Goal: Task Accomplishment & Management: Manage account settings

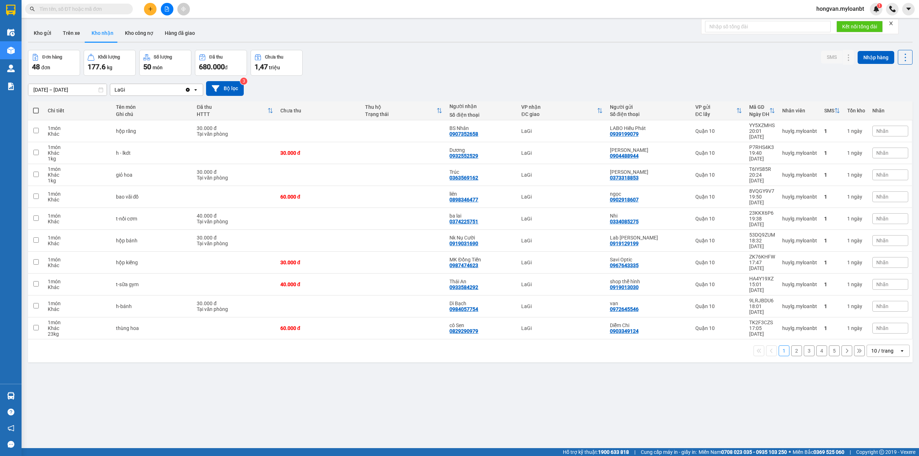
click at [69, 13] on span at bounding box center [79, 9] width 108 height 11
drag, startPoint x: 71, startPoint y: 5, endPoint x: 72, endPoint y: 9, distance: 4.9
click at [72, 5] on input "text" at bounding box center [81, 9] width 85 height 8
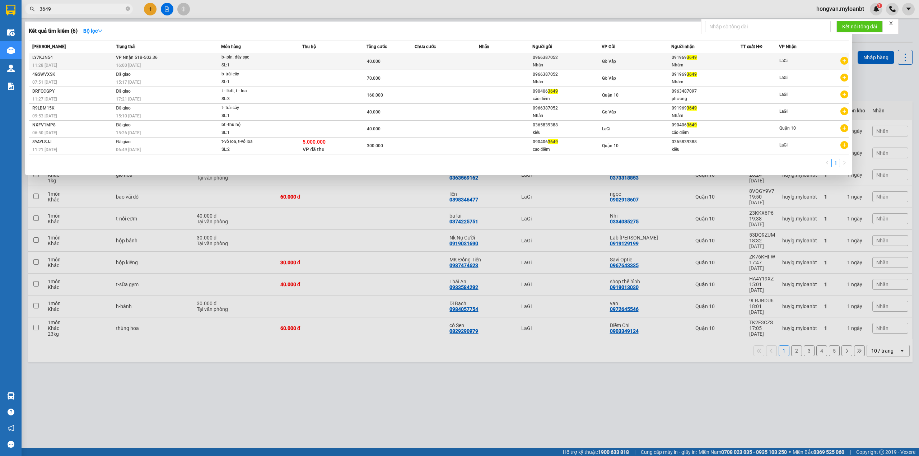
type input "3649"
click at [233, 59] on div "b- pin, dây sạc" at bounding box center [248, 57] width 54 height 8
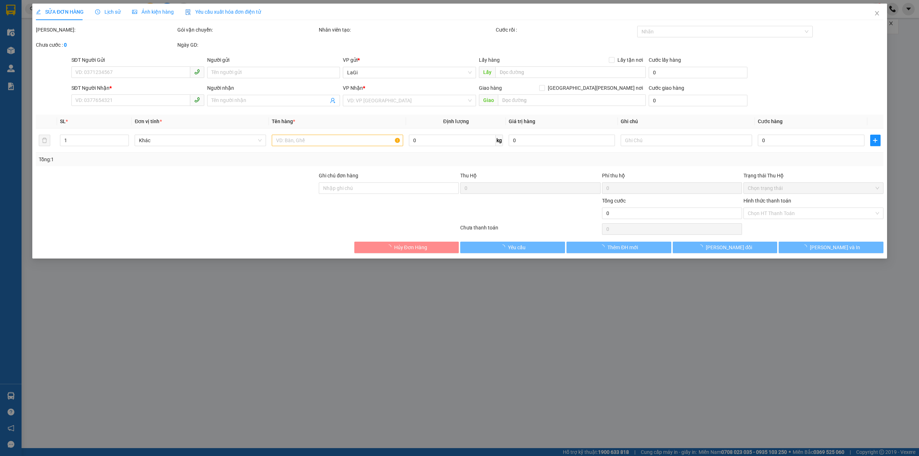
type input "0966387052"
type input "Nhân"
type input "0919693649"
type input "Nhâm"
type input "40.000"
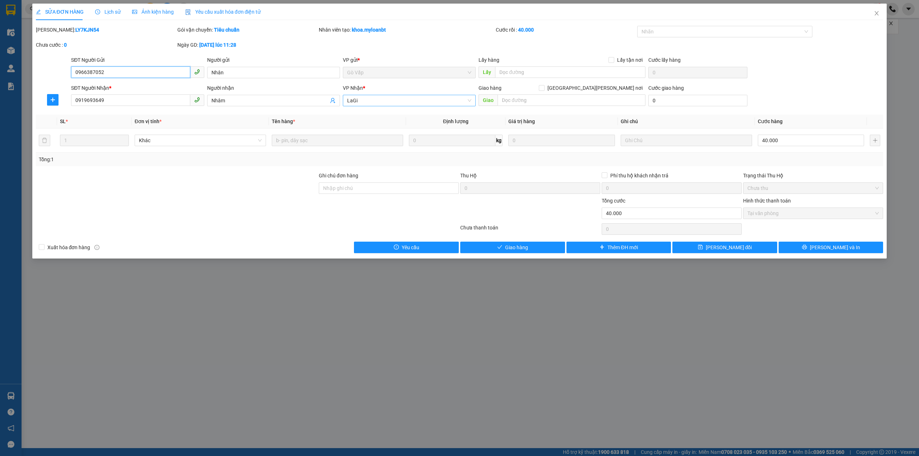
click at [362, 103] on span "LaGi" at bounding box center [409, 100] width 124 height 11
click at [359, 137] on div "Quận 10" at bounding box center [409, 138] width 124 height 8
click at [761, 140] on input "40.000" at bounding box center [811, 140] width 106 height 11
click at [769, 137] on input "40.000" at bounding box center [811, 140] width 106 height 11
click at [873, 10] on span "Close" at bounding box center [877, 14] width 20 height 20
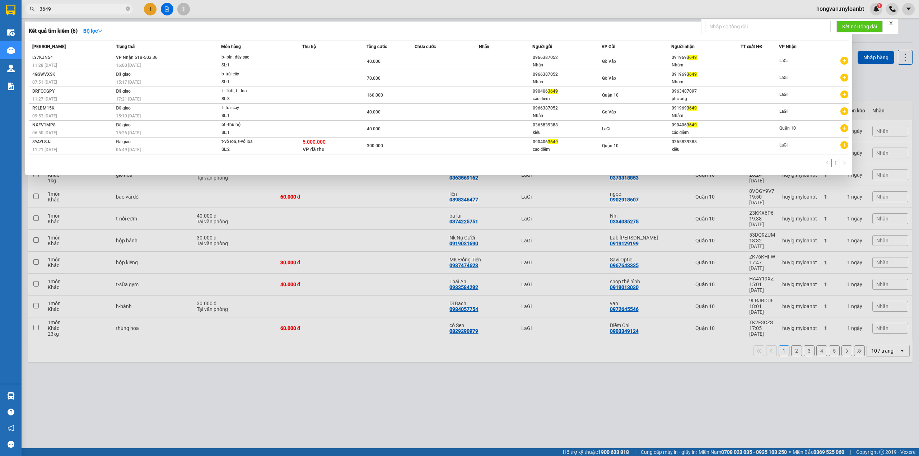
click at [54, 9] on input "3649" at bounding box center [81, 9] width 85 height 8
click at [62, 12] on input "3649" at bounding box center [81, 9] width 85 height 8
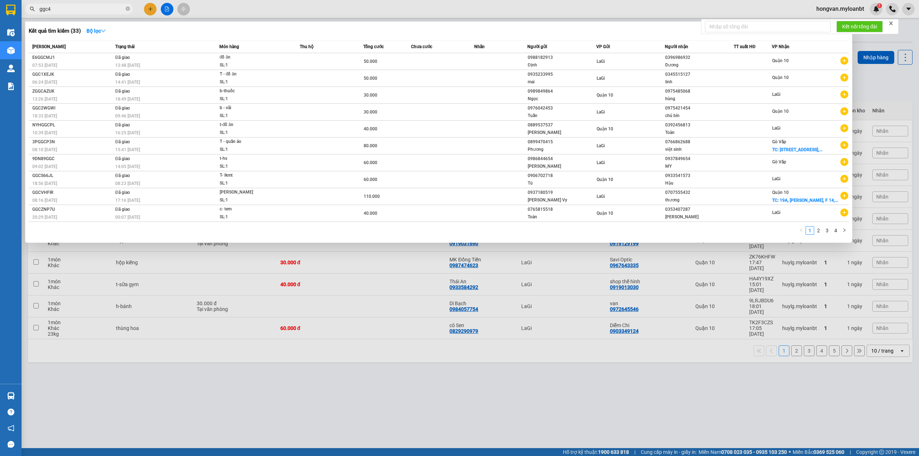
click at [47, 9] on input "ggc4" at bounding box center [81, 9] width 85 height 8
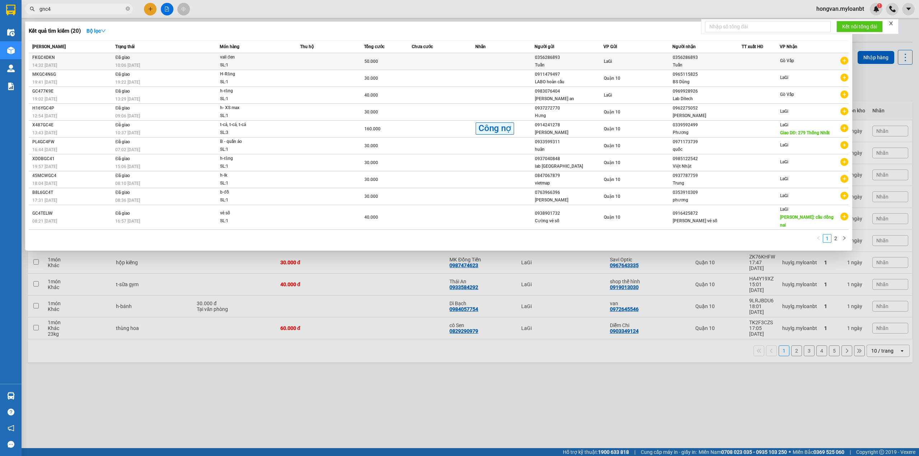
type input "gnc4"
click at [246, 58] on div "vali đen" at bounding box center [247, 57] width 54 height 8
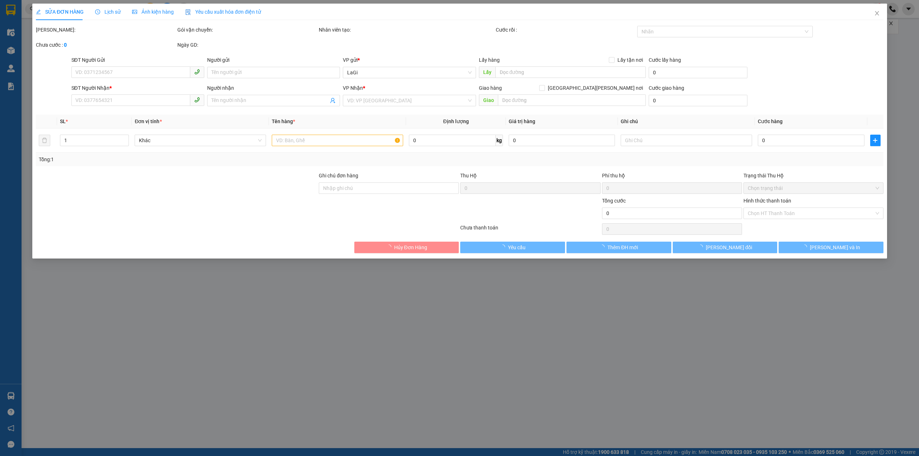
type input "0356286893"
type input "Tuấn"
type input "0356286893"
type input "Tuấn"
type input "50.000"
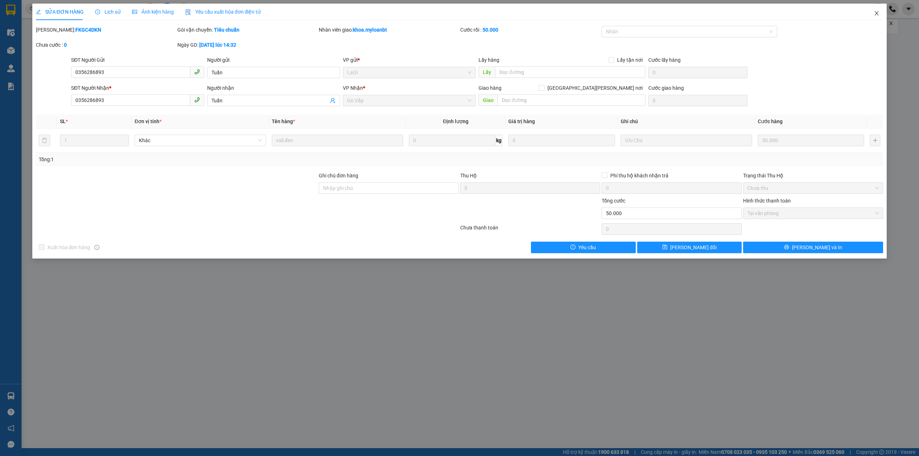
click at [878, 15] on icon "close" at bounding box center [877, 13] width 4 height 4
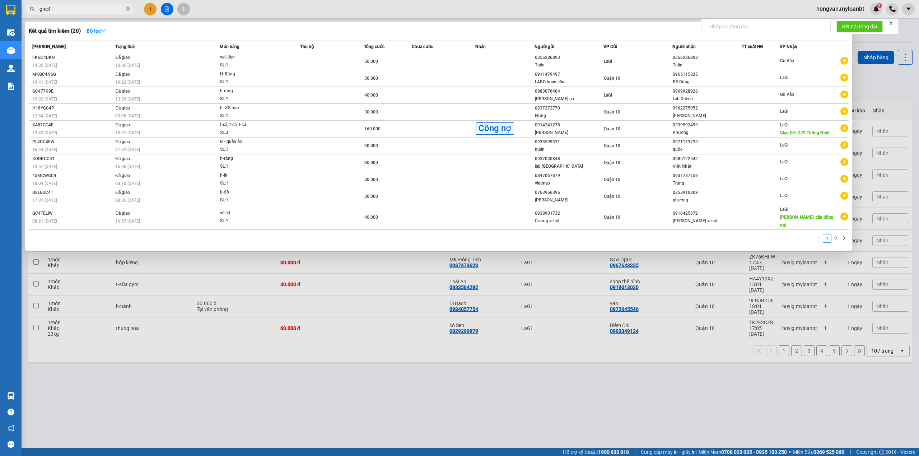
click at [55, 9] on input "gnc4" at bounding box center [81, 9] width 85 height 8
click at [56, 7] on input "gnc4" at bounding box center [81, 9] width 85 height 8
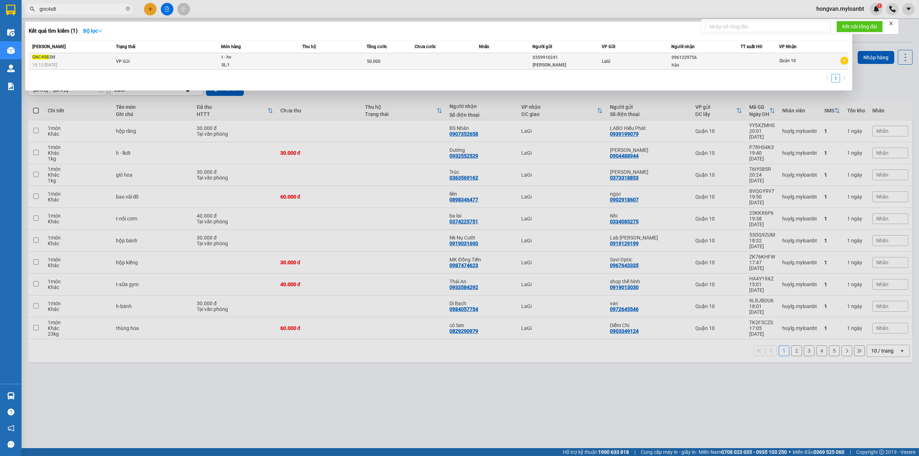
type input "gnc4s8"
click at [157, 66] on td "VP Gửi" at bounding box center [167, 61] width 107 height 17
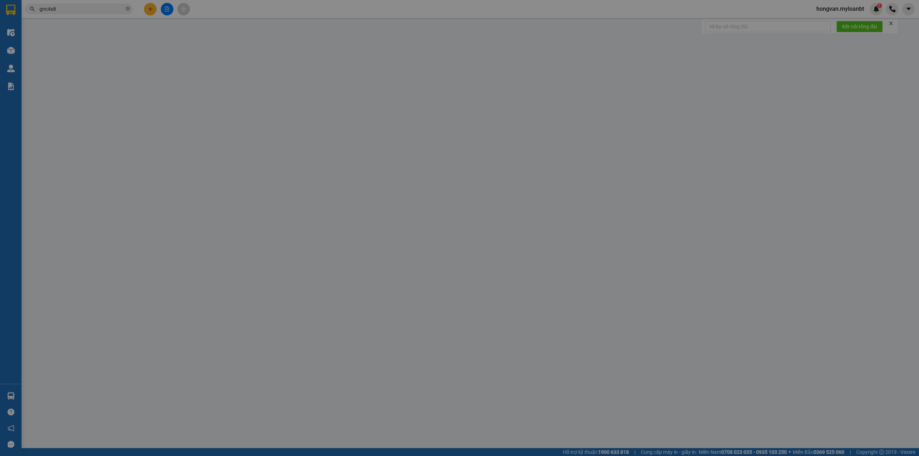
type input "0359910241"
type input "[PERSON_NAME]"
type input "0961229756"
type input "hậu"
type input "50.000"
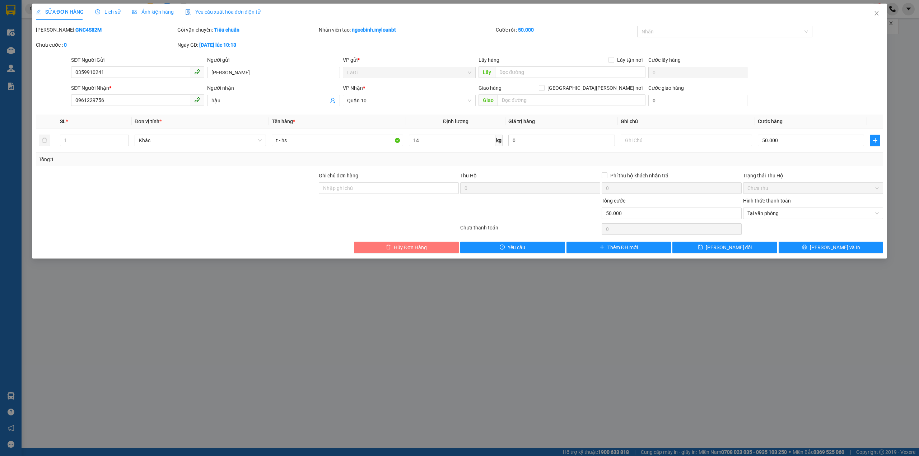
click at [420, 249] on span "Hủy Đơn Hàng" at bounding box center [410, 247] width 33 height 8
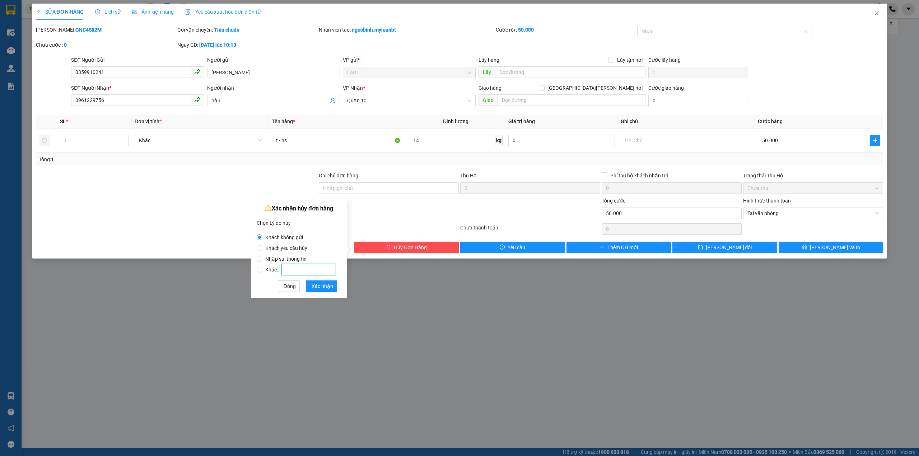
click at [286, 264] on input "Khác:" at bounding box center [308, 269] width 54 height 11
click at [284, 256] on span "Nhập sai thông tin" at bounding box center [285, 259] width 47 height 6
click at [262, 256] on input "Nhập sai thông tin" at bounding box center [260, 259] width 6 height 6
radio input "true"
radio input "false"
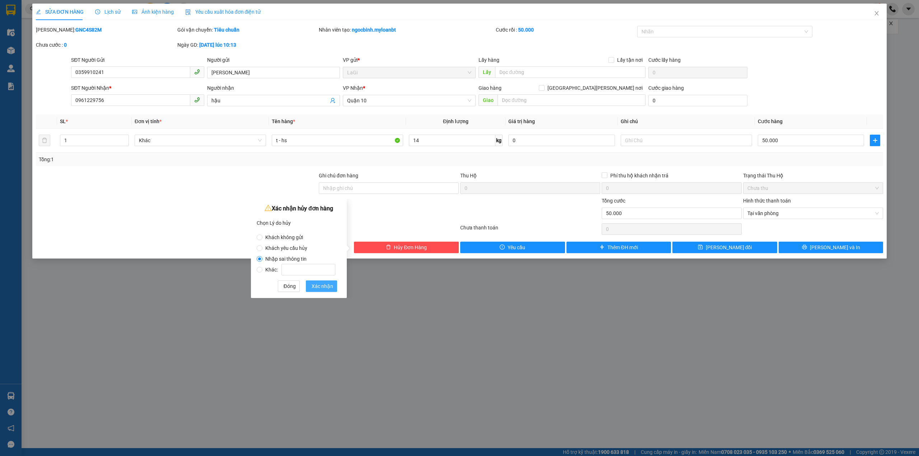
click at [326, 282] on span "Xác nhận" at bounding box center [323, 286] width 22 height 8
